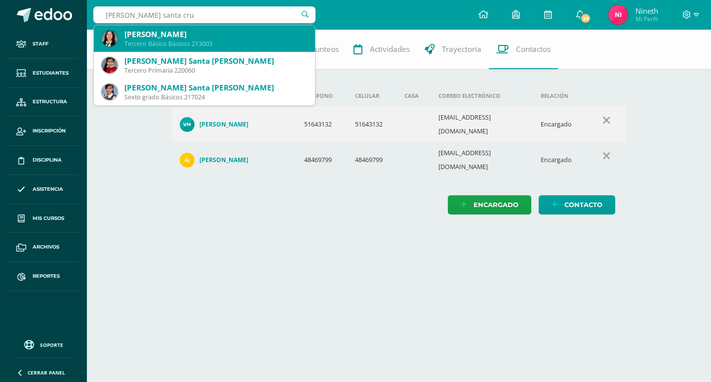
type input "[PERSON_NAME] santa [PERSON_NAME]"
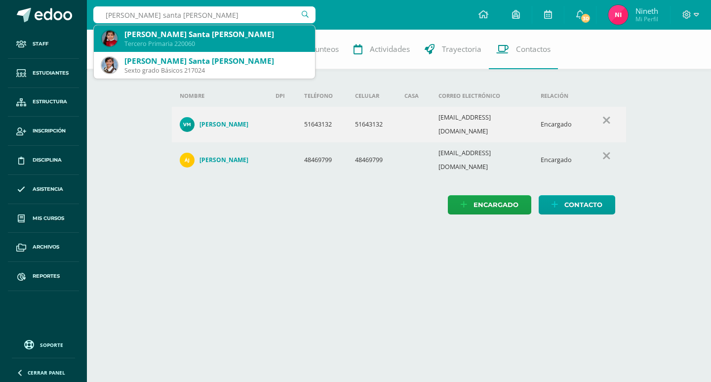
click at [244, 38] on div "[PERSON_NAME] Santa [PERSON_NAME]" at bounding box center [215, 34] width 183 height 10
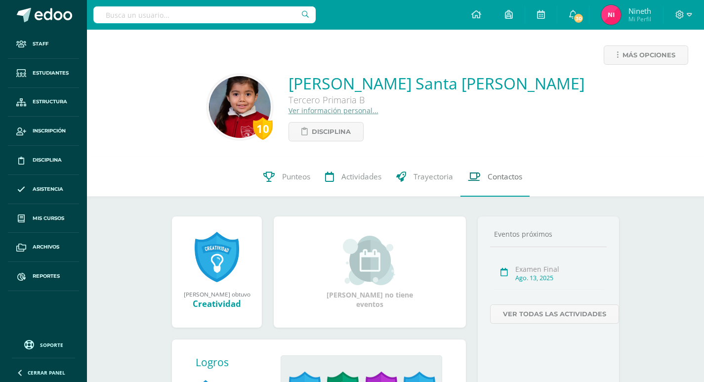
click at [505, 174] on span "Contactos" at bounding box center [504, 176] width 35 height 10
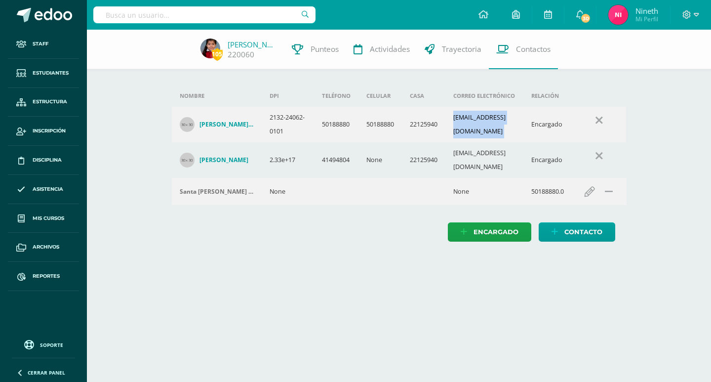
drag, startPoint x: 446, startPoint y: 130, endPoint x: 536, endPoint y: 129, distance: 90.4
click at [536, 129] on tr "[PERSON_NAME] [GEOGRAPHIC_DATA][PERSON_NAME] 2132-24062-0101 50188880 50188880 …" at bounding box center [399, 125] width 455 height 36
copy td "[EMAIL_ADDRESS][DOMAIN_NAME]"
